Goal: Entertainment & Leisure: Consume media (video, audio)

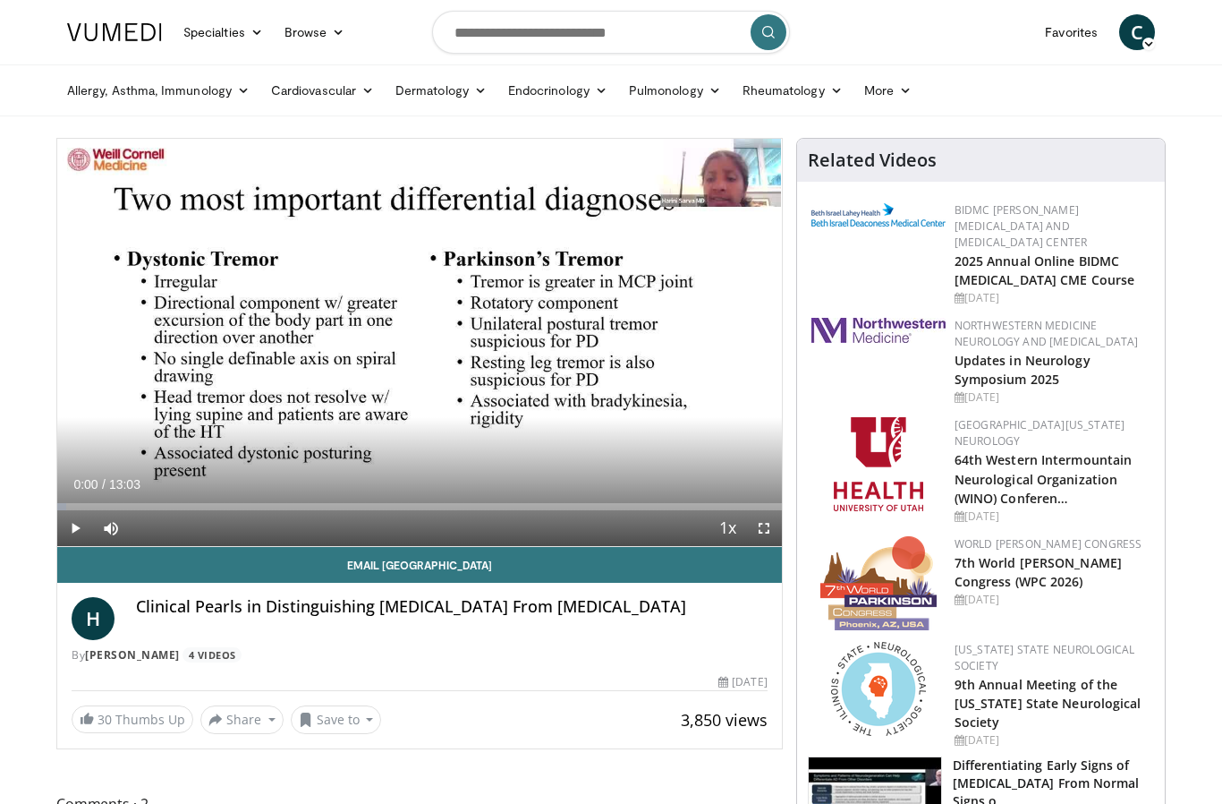
click at [87, 522] on span "Video Player" at bounding box center [75, 528] width 36 height 36
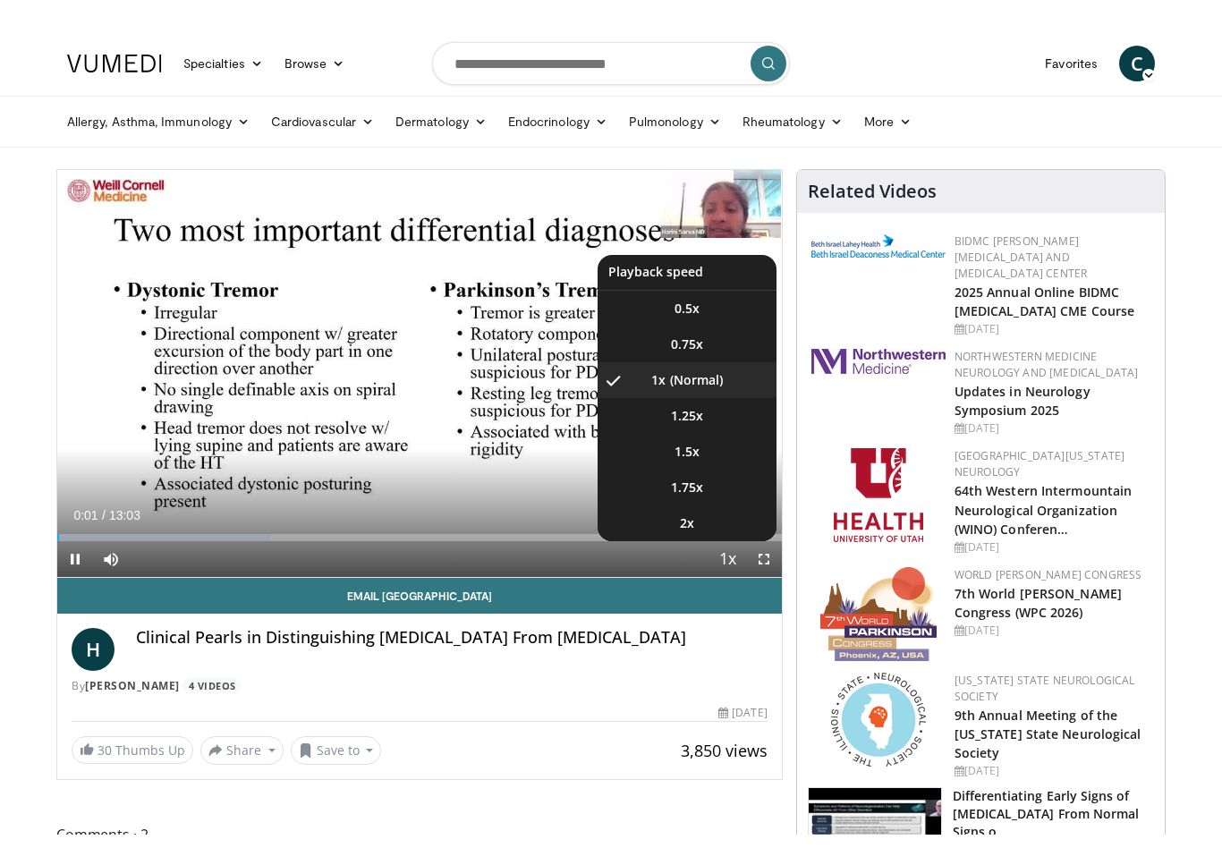
scroll to position [21, 0]
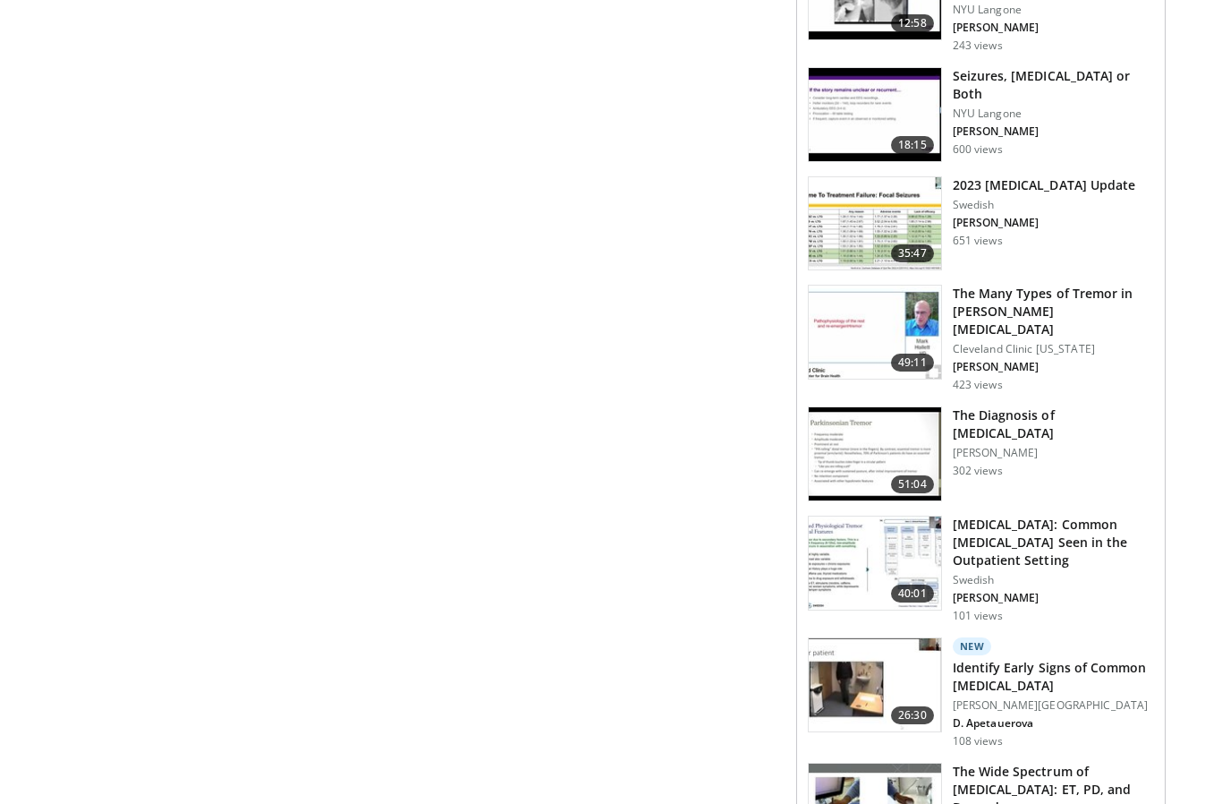
scroll to position [1476, 0]
